Goal: Information Seeking & Learning: Learn about a topic

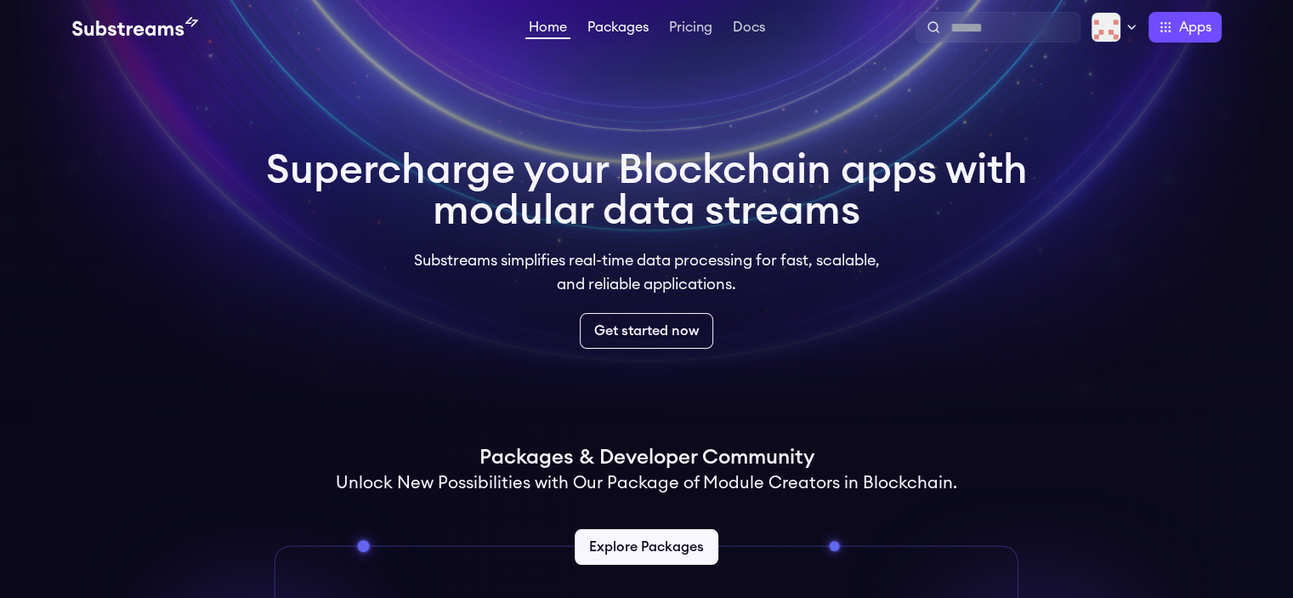
click at [607, 30] on link "Packages" at bounding box center [618, 28] width 68 height 17
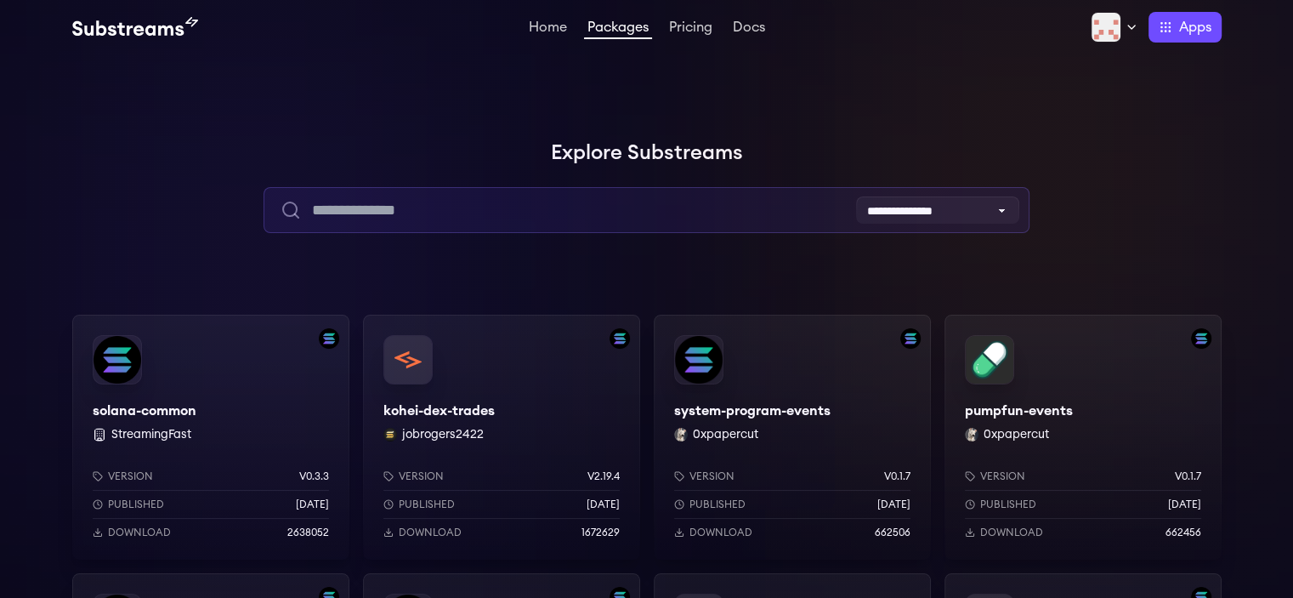
click at [716, 200] on input "text" at bounding box center [647, 210] width 766 height 46
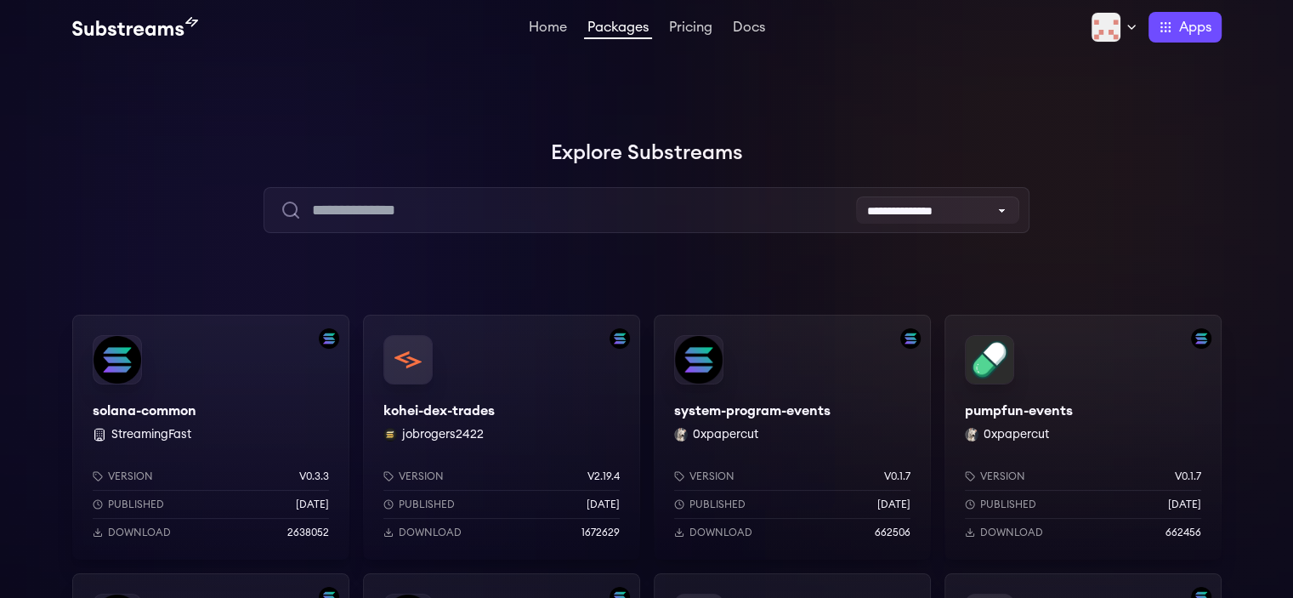
click at [260, 448] on div "Version v0.3.3 Published 7 months ago Download 2638052" at bounding box center [210, 500] width 277 height 117
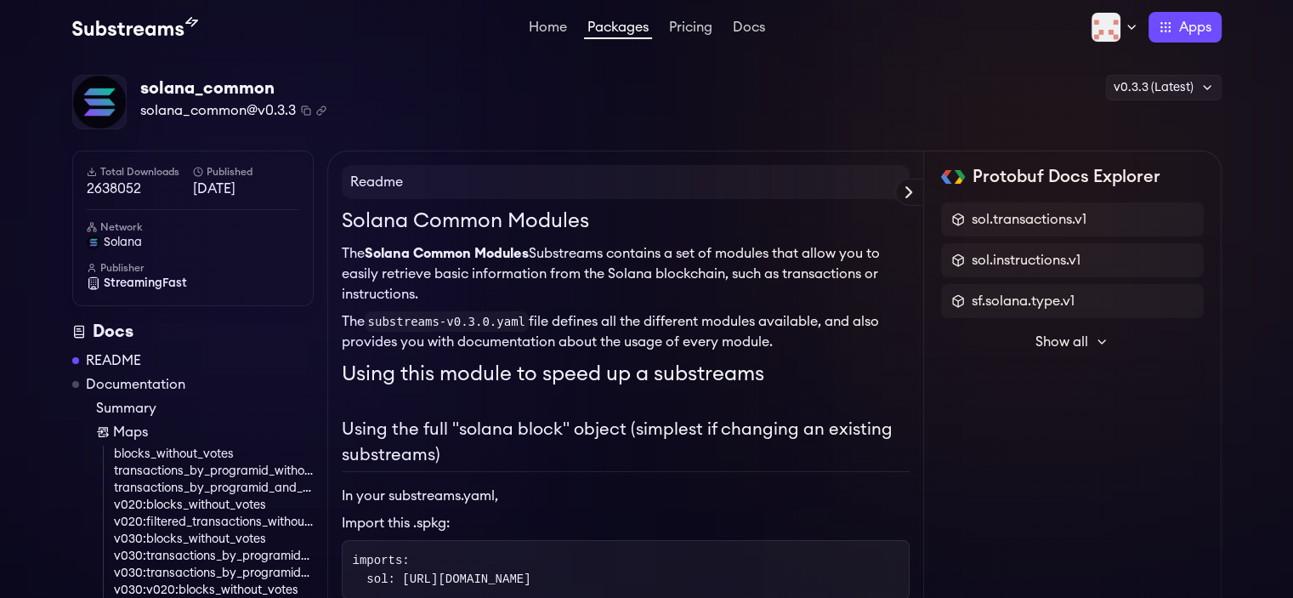
scroll to position [207, 0]
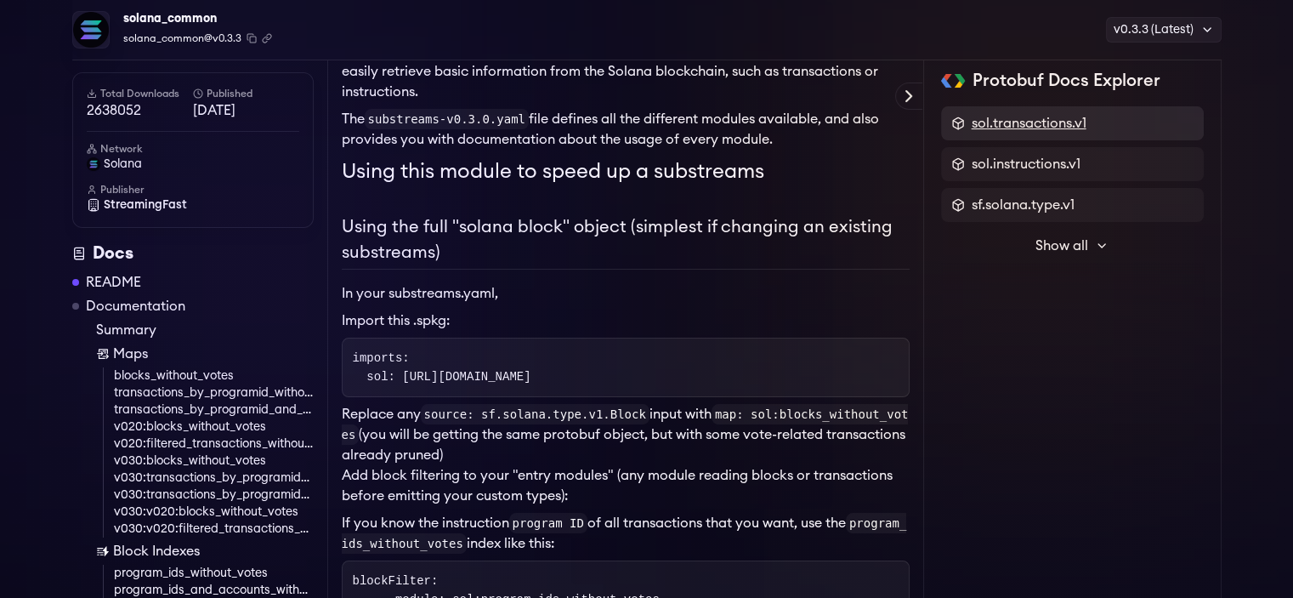
click at [1079, 122] on span "sol.transactions.v1" at bounding box center [1029, 123] width 115 height 20
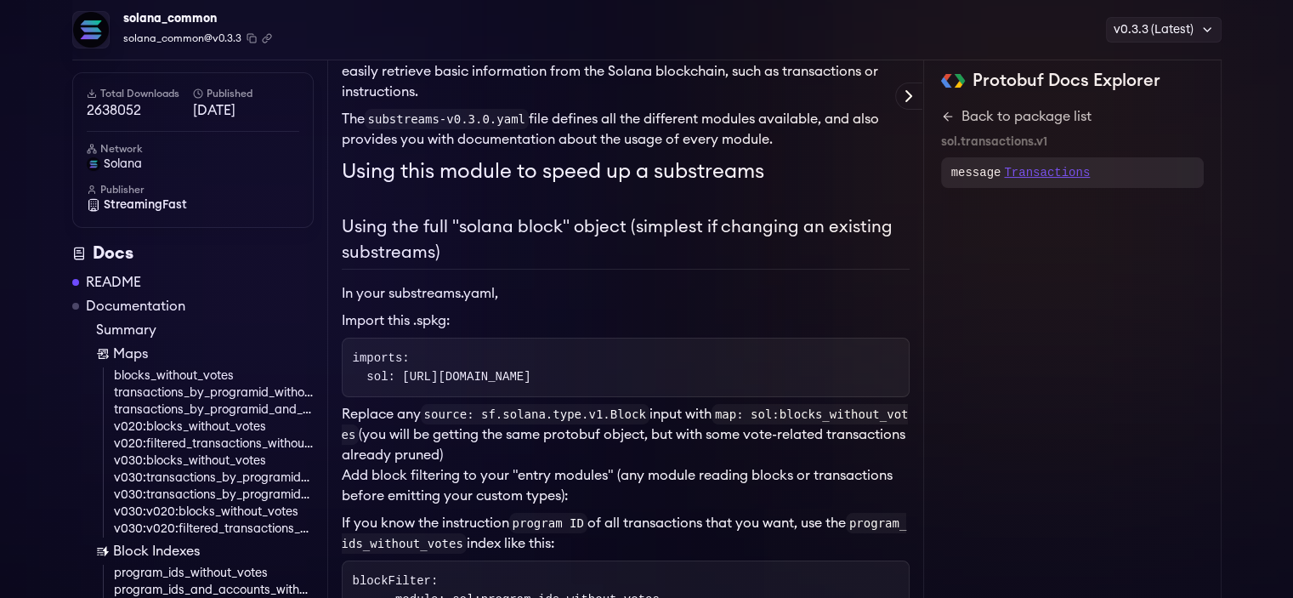
click at [1031, 174] on p "Transactions" at bounding box center [1047, 172] width 86 height 17
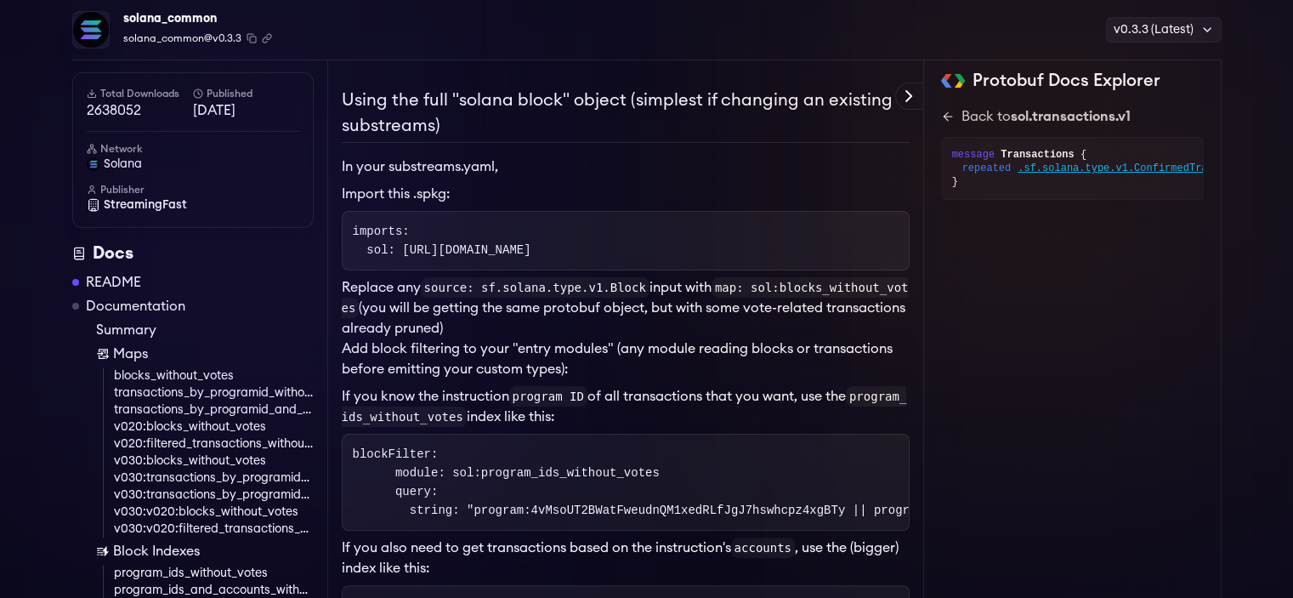
scroll to position [344, 0]
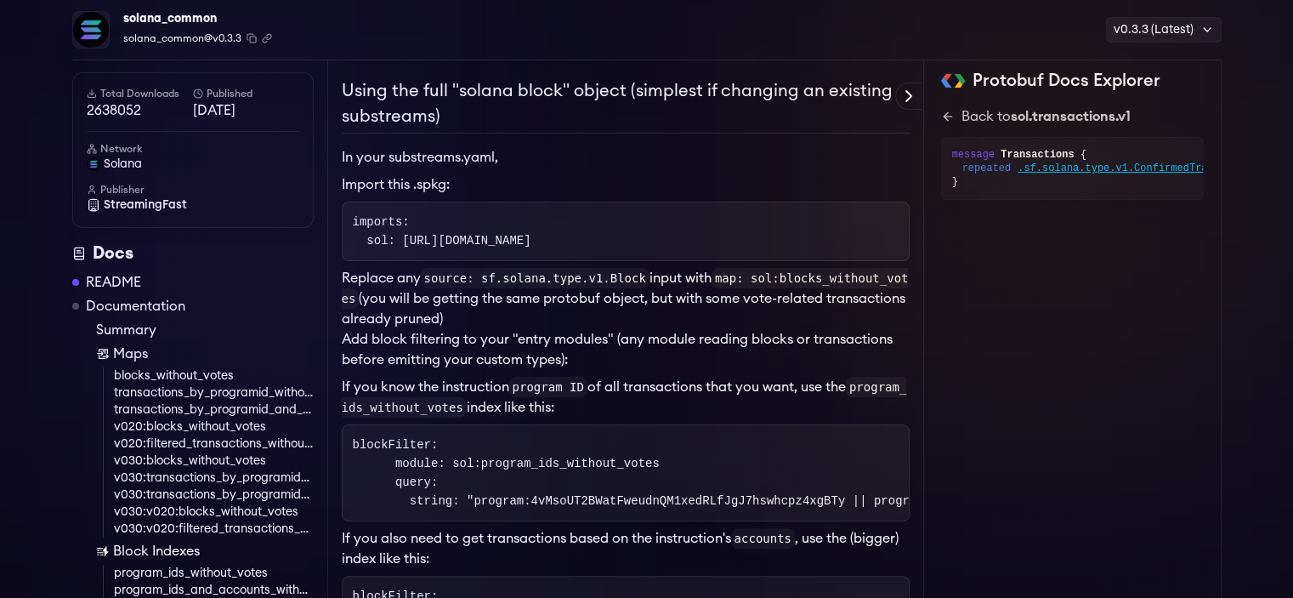
click at [280, 320] on link "Summary" at bounding box center [205, 330] width 218 height 20
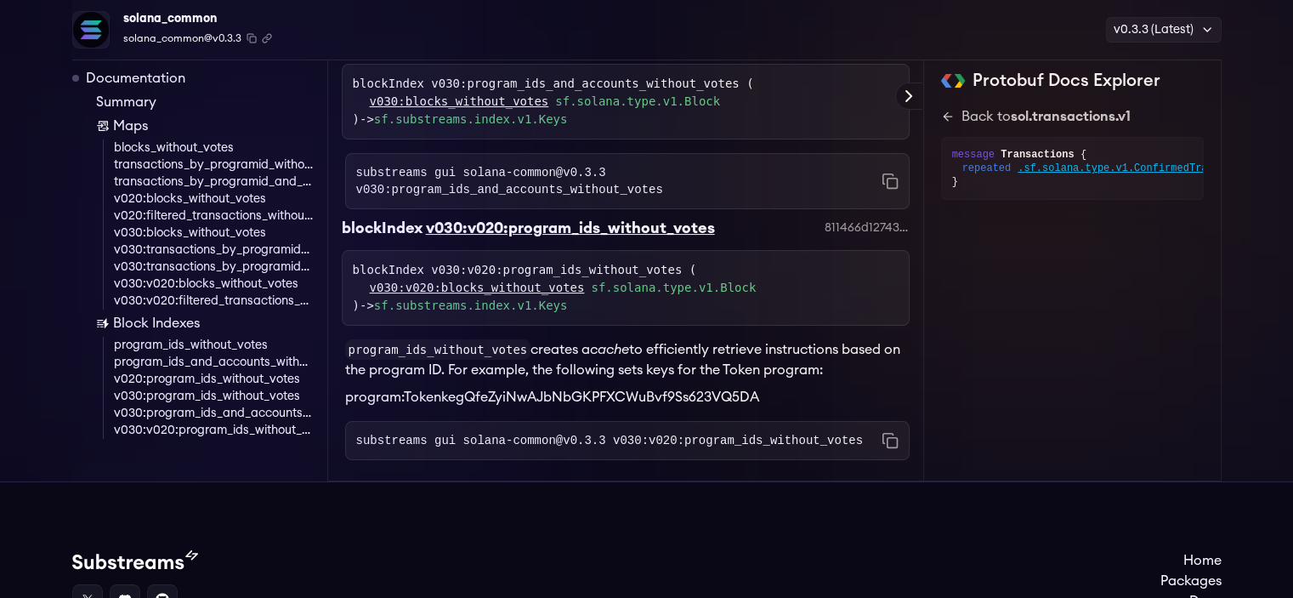
scroll to position [6677, 0]
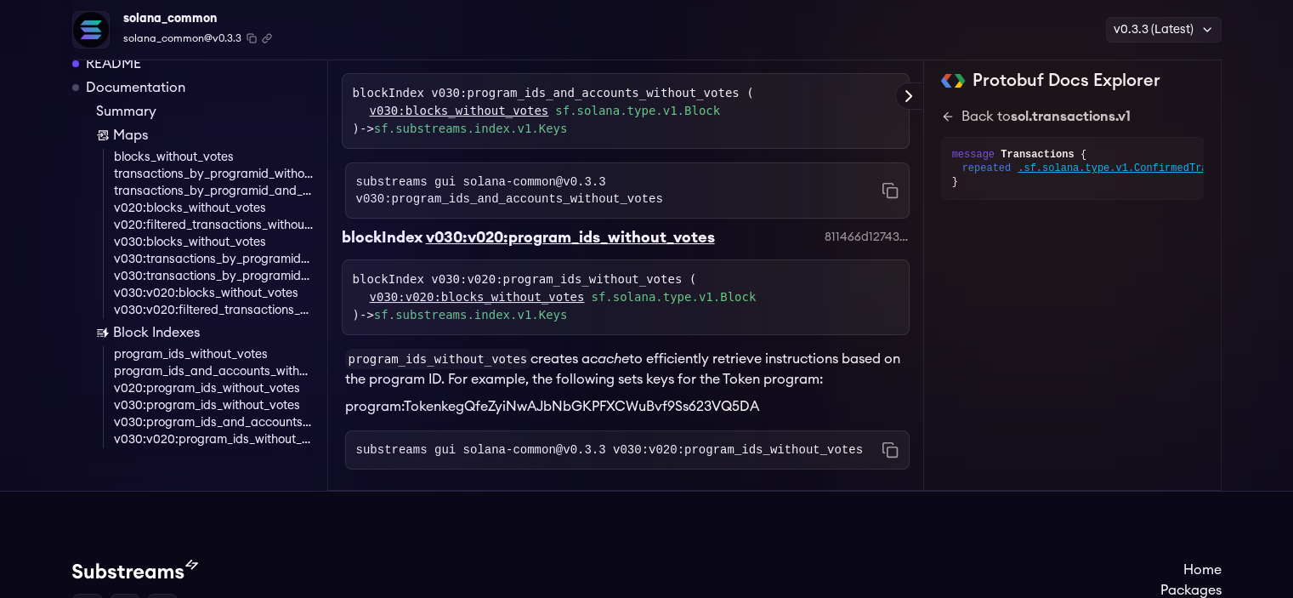
click at [142, 149] on link "blocks_without_votes" at bounding box center [214, 157] width 200 height 17
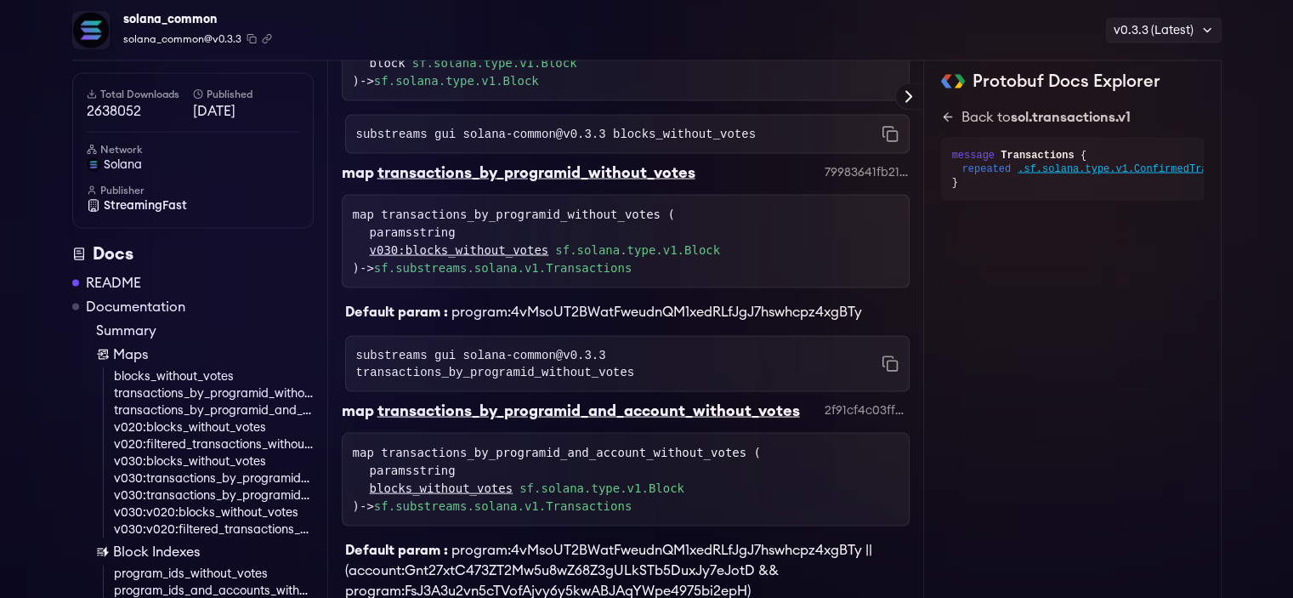
scroll to position [3220, 0]
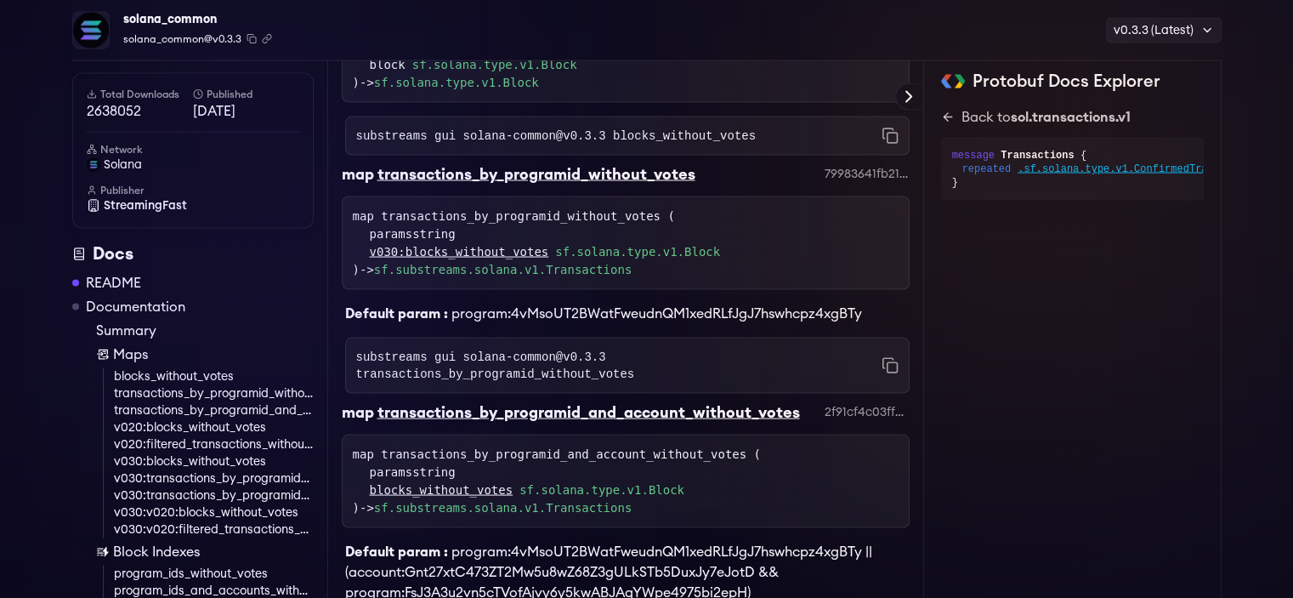
click at [153, 565] on link "program_ids_without_votes" at bounding box center [214, 573] width 200 height 17
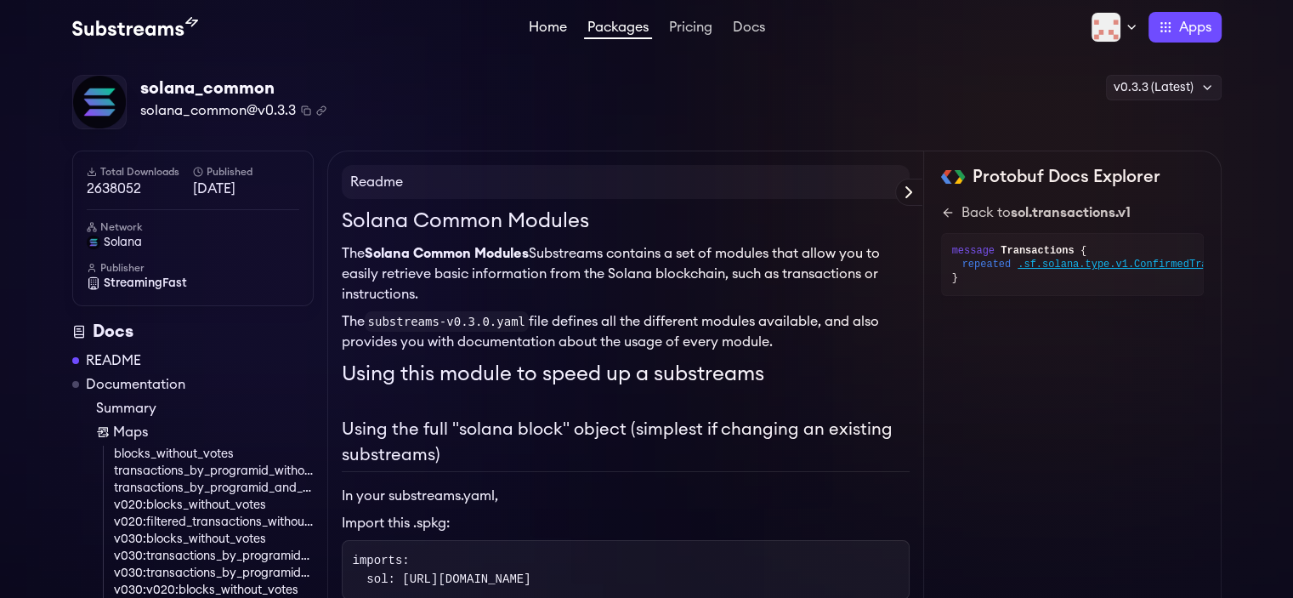
click at [543, 23] on link "Home" at bounding box center [548, 28] width 45 height 17
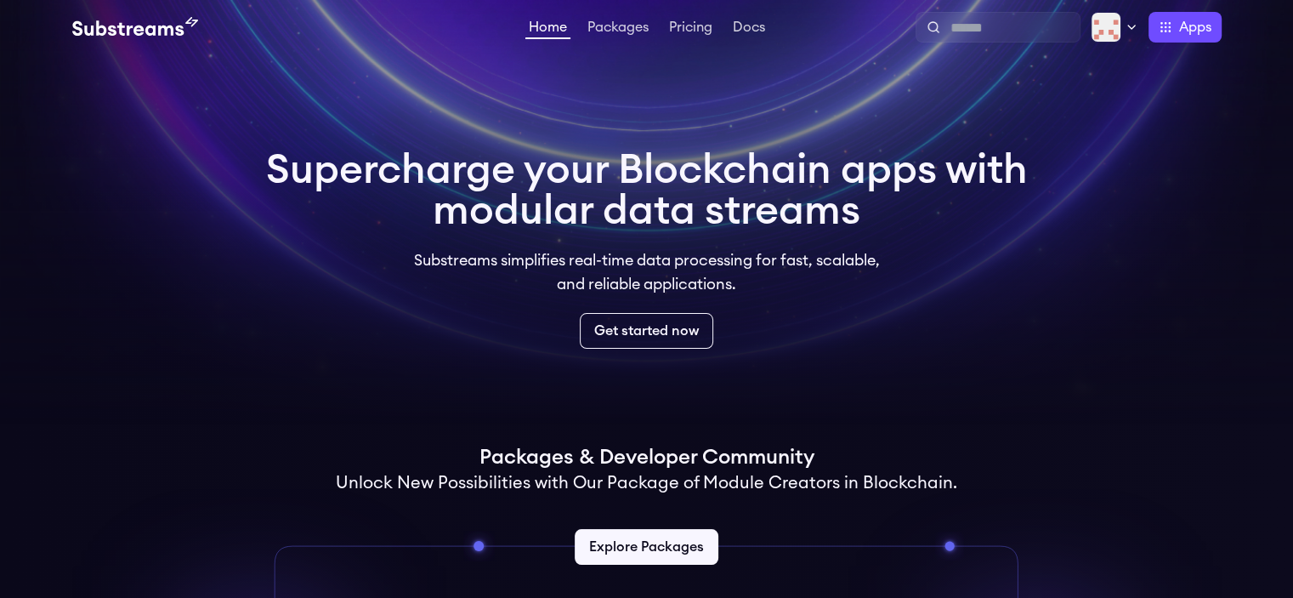
click at [743, 26] on link "Docs" at bounding box center [749, 28] width 39 height 17
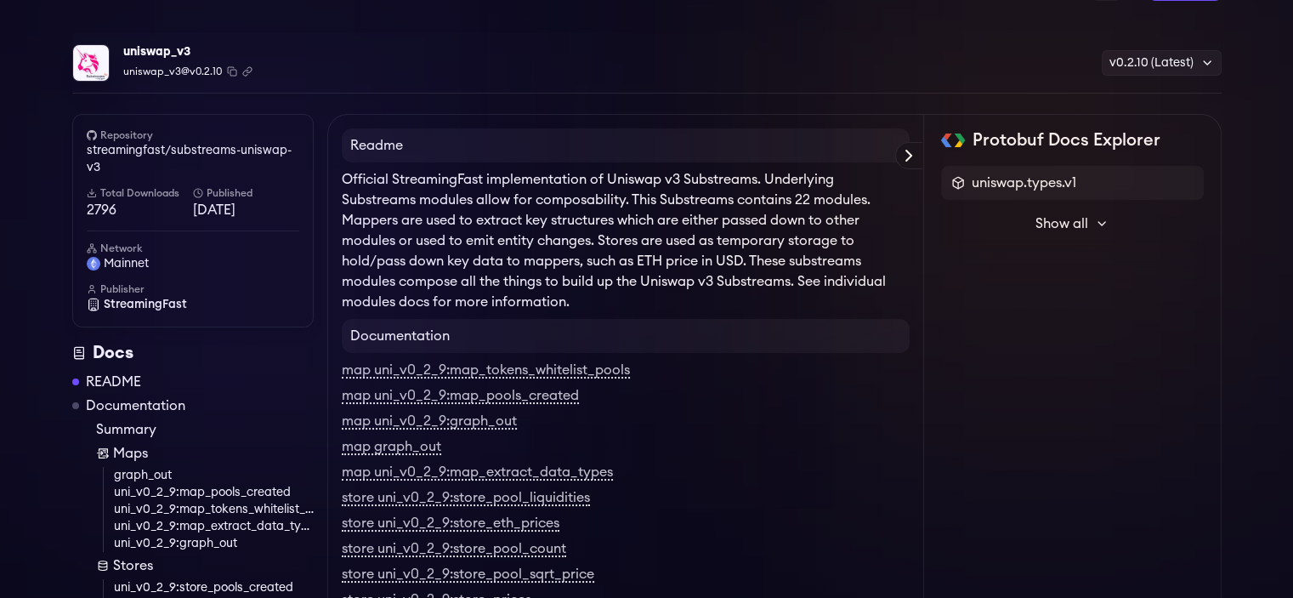
scroll to position [12, 0]
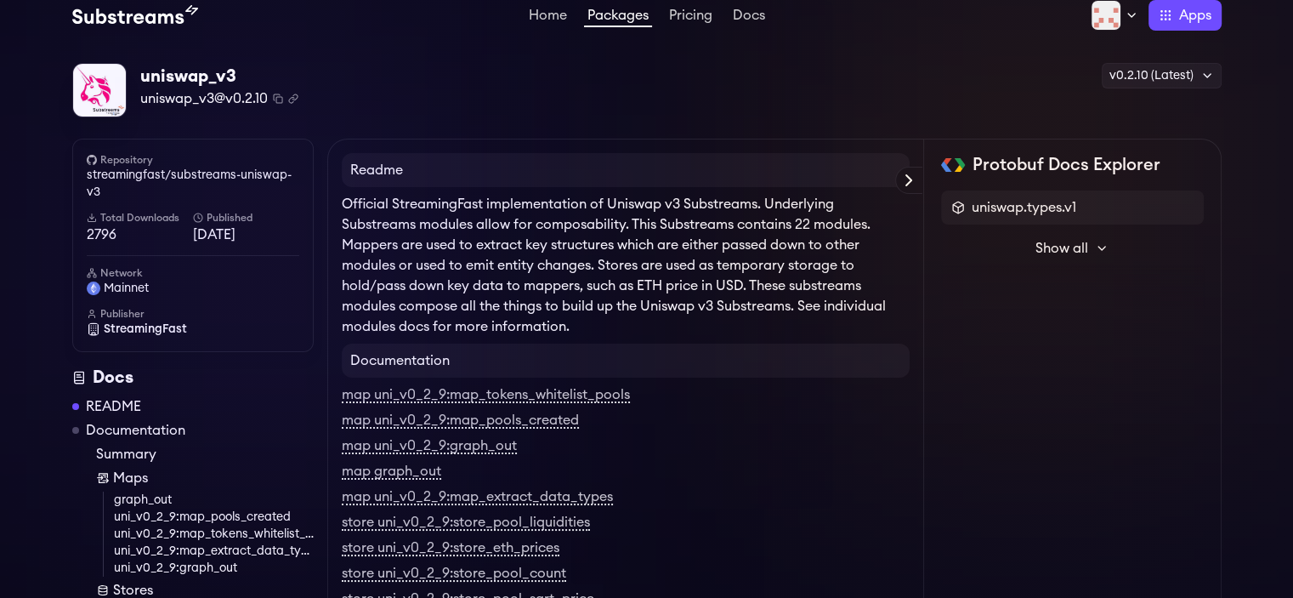
click at [795, 292] on p "Official StreamingFast implementation of Uniswap v3 Substreams. Underlying Subs…" at bounding box center [626, 265] width 568 height 143
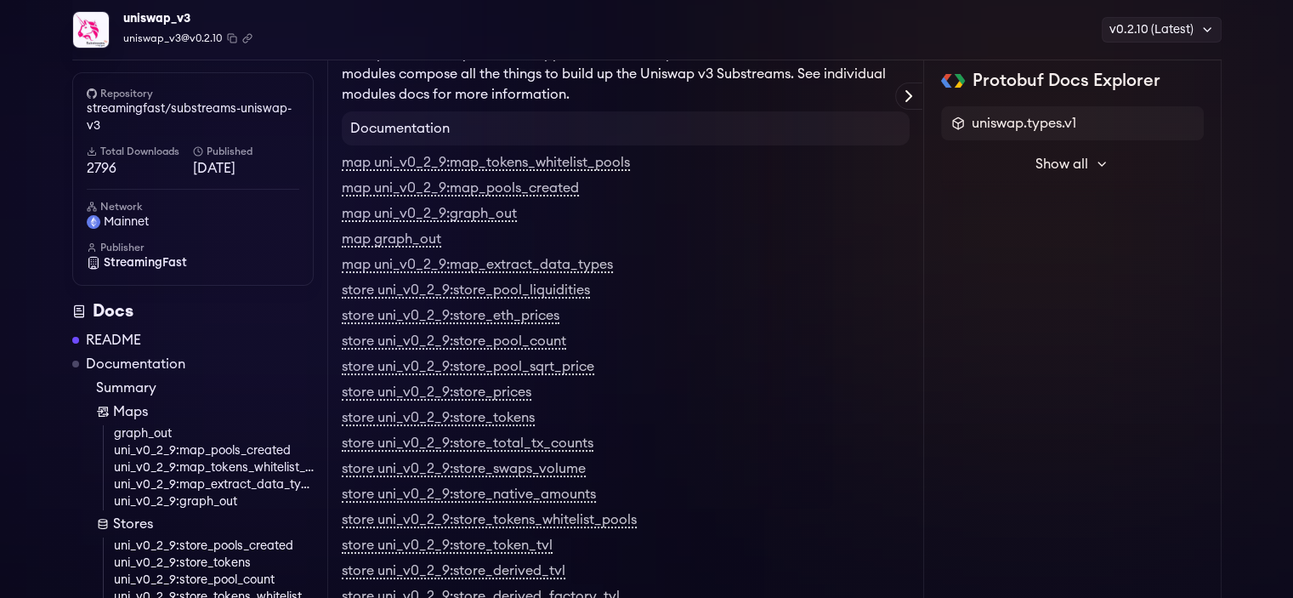
scroll to position [190, 0]
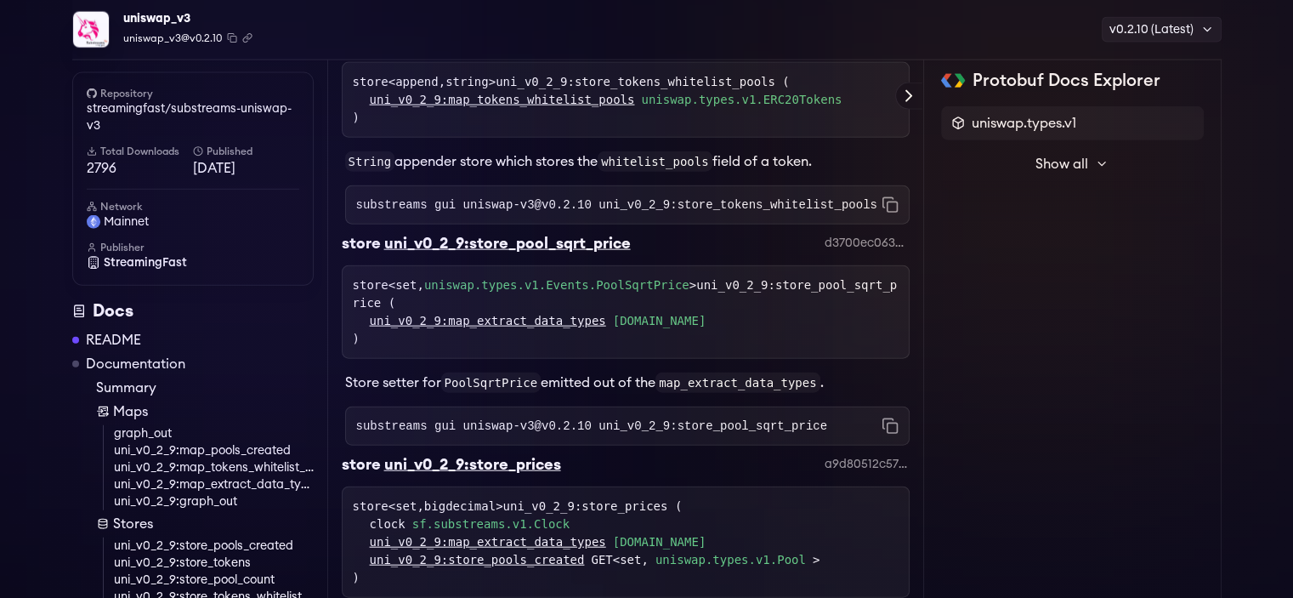
scroll to position [3976, 0]
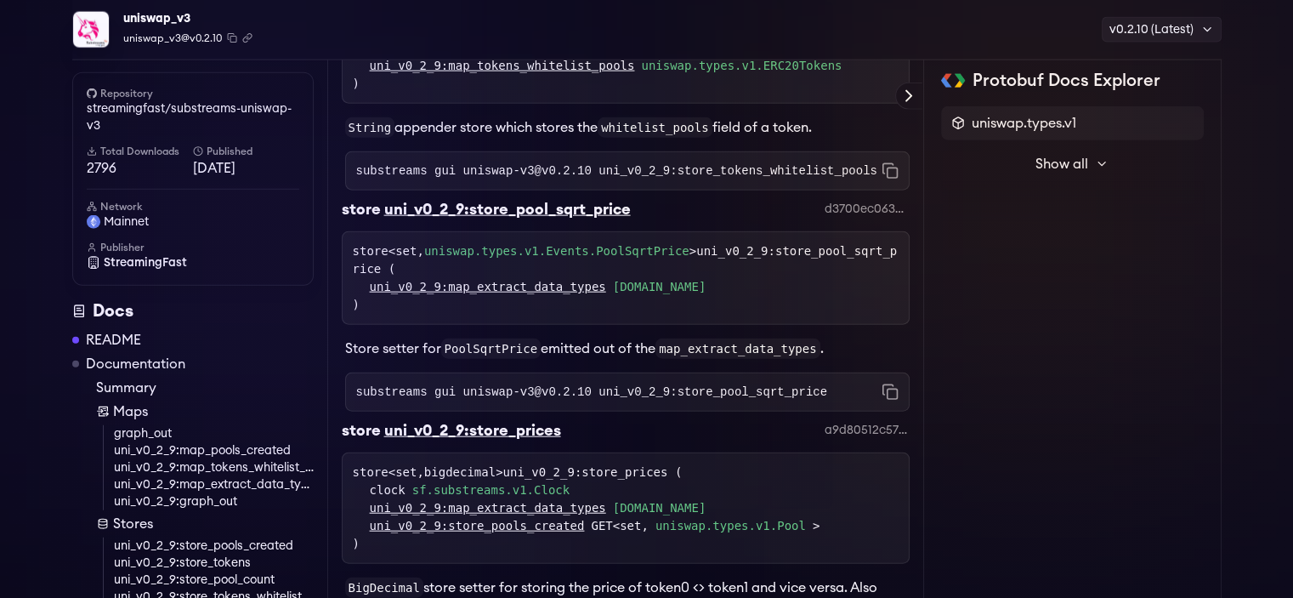
click at [997, 379] on div "Protobuf Docs Explorer uniswap.types.v1 Show all sf.substreams.index.v1 sf.subs…" at bounding box center [1073, 92] width 298 height 7827
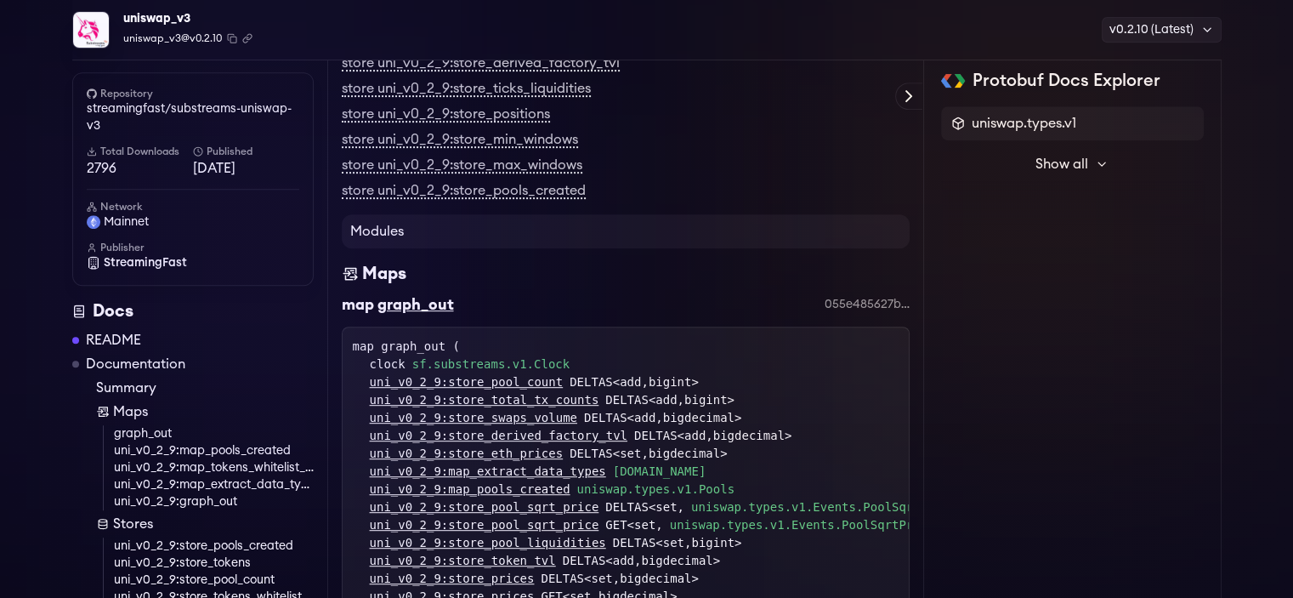
scroll to position [772, 0]
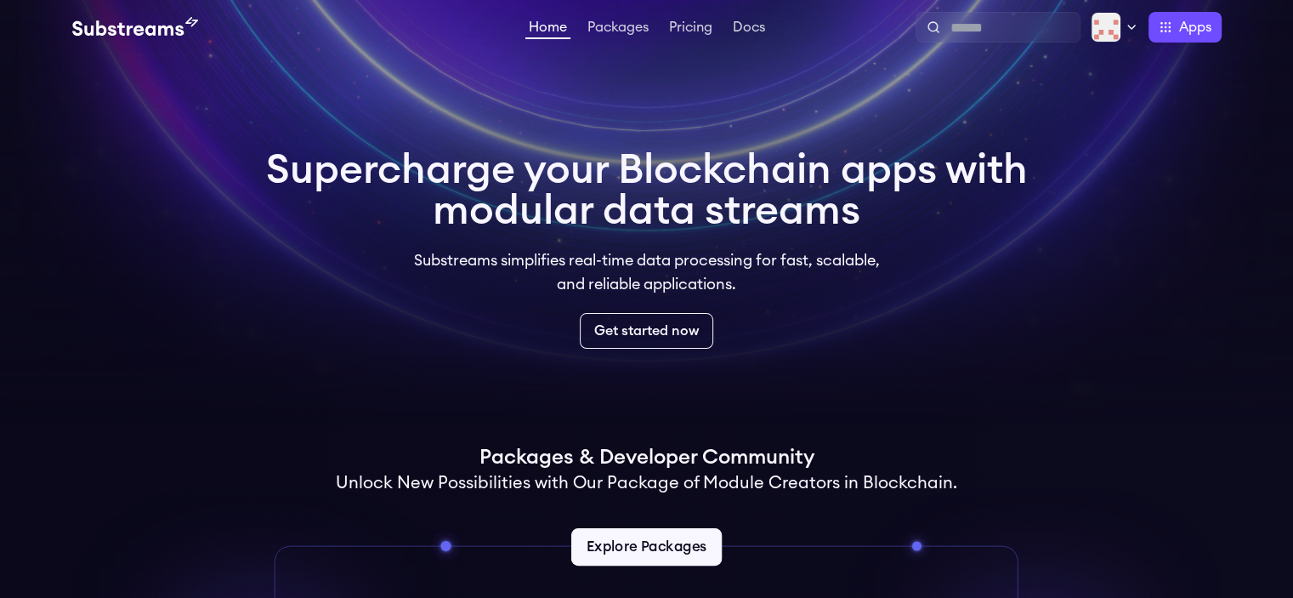
click at [663, 537] on link "Explore Packages" at bounding box center [646, 546] width 151 height 37
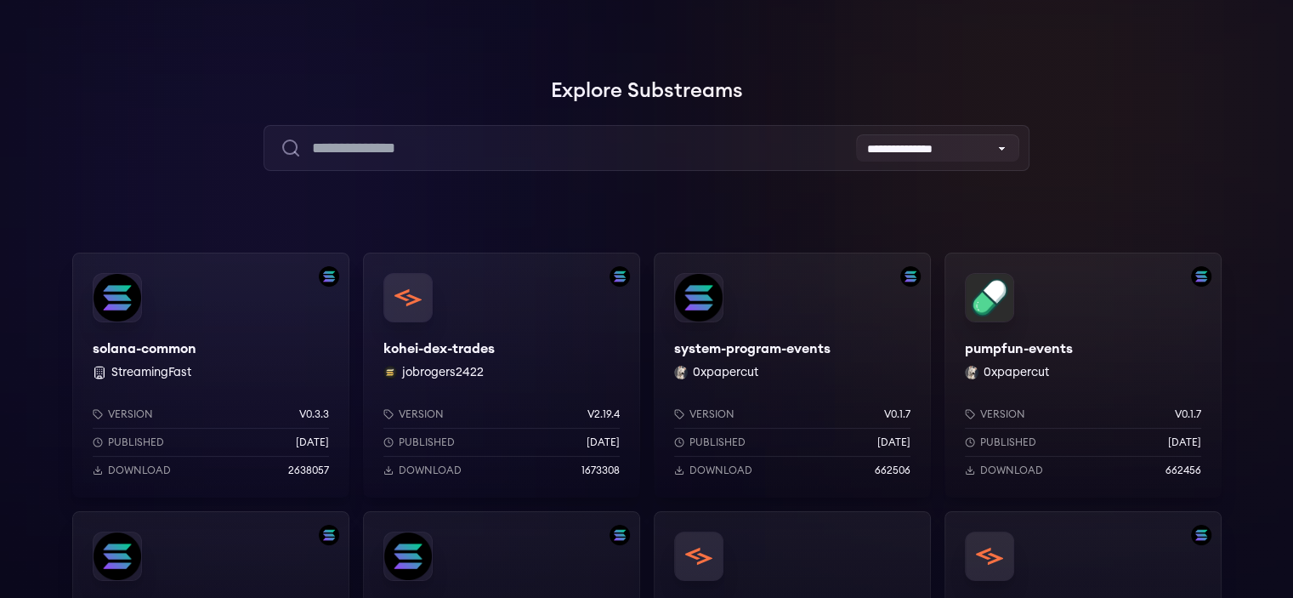
scroll to position [82, 0]
